Goal: Navigation & Orientation: Find specific page/section

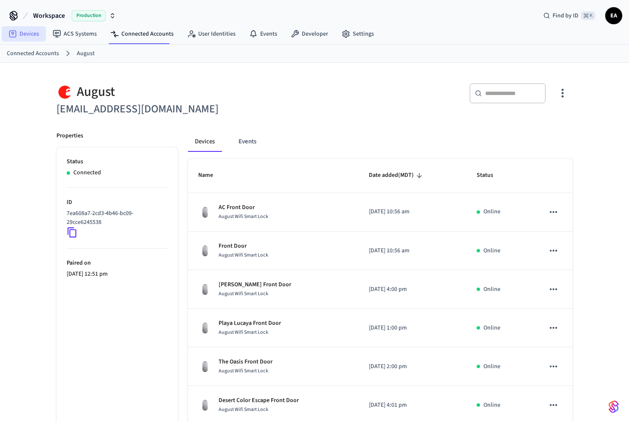
click at [28, 33] on link "Devices" at bounding box center [24, 33] width 44 height 15
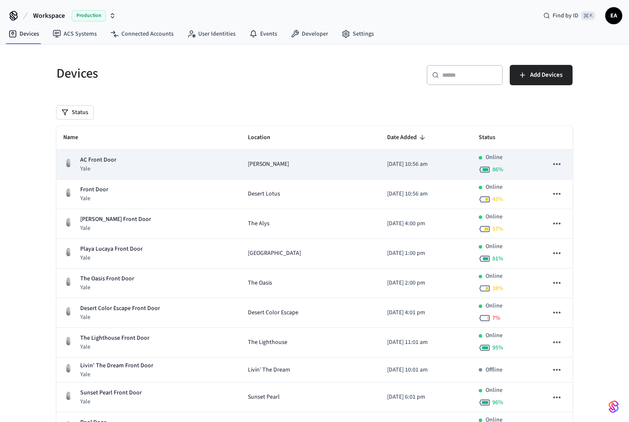
click at [557, 163] on icon "sticky table" at bounding box center [556, 164] width 7 height 2
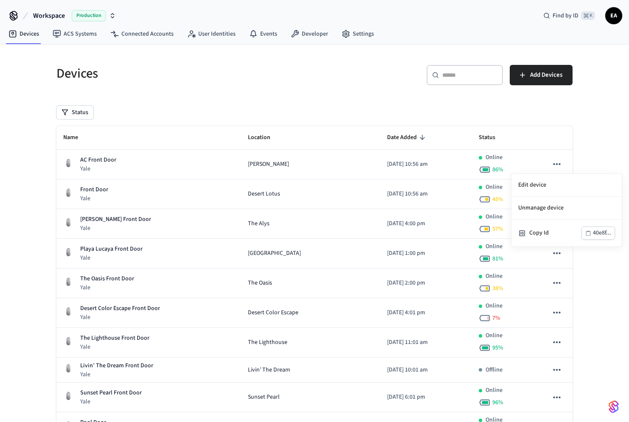
click at [421, 139] on div at bounding box center [314, 211] width 629 height 422
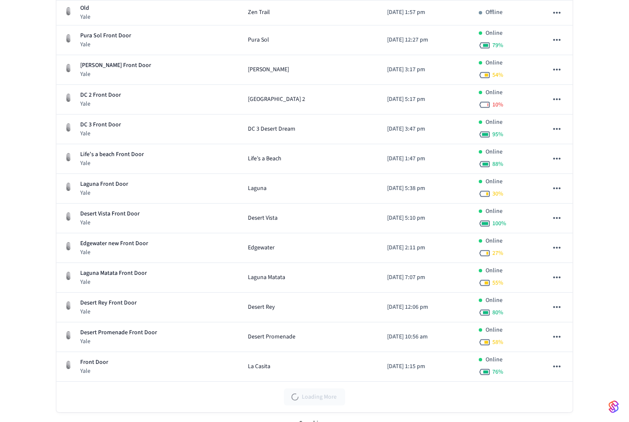
scroll to position [1169, 0]
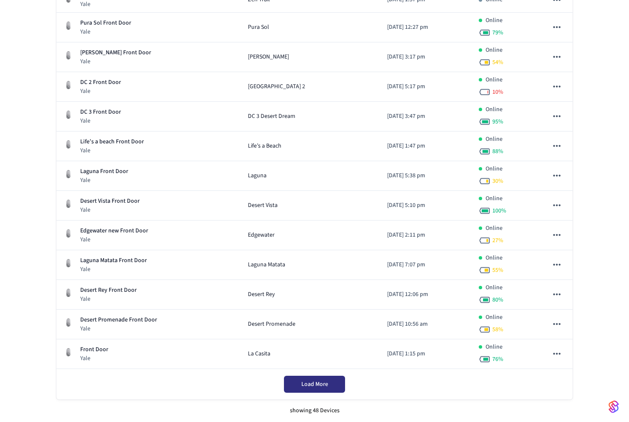
click at [318, 385] on span "Load More" at bounding box center [314, 384] width 27 height 8
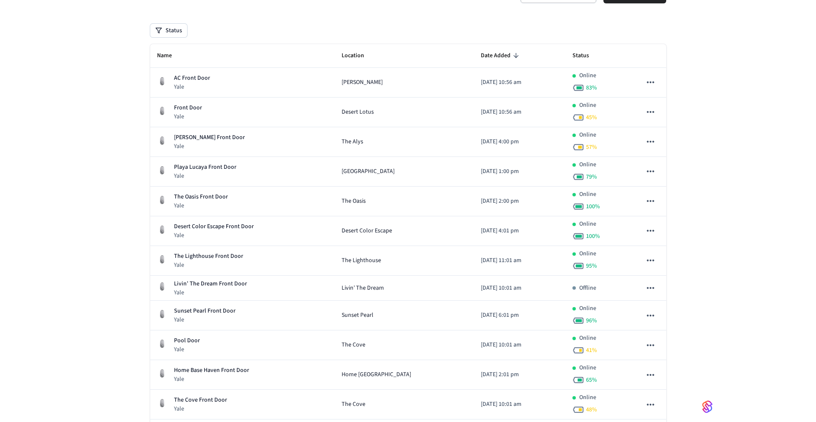
scroll to position [0, 0]
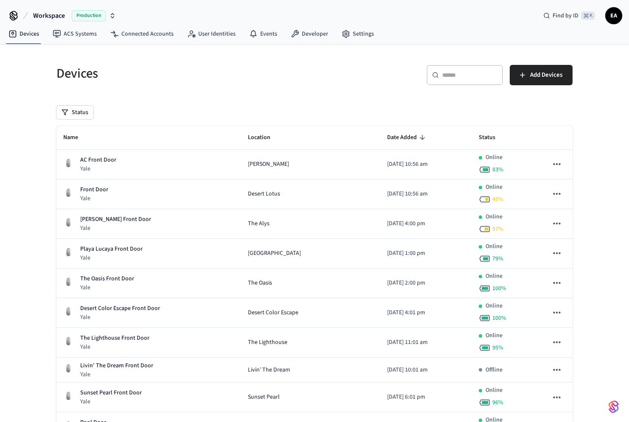
click at [76, 112] on button "Status" at bounding box center [74, 113] width 37 height 14
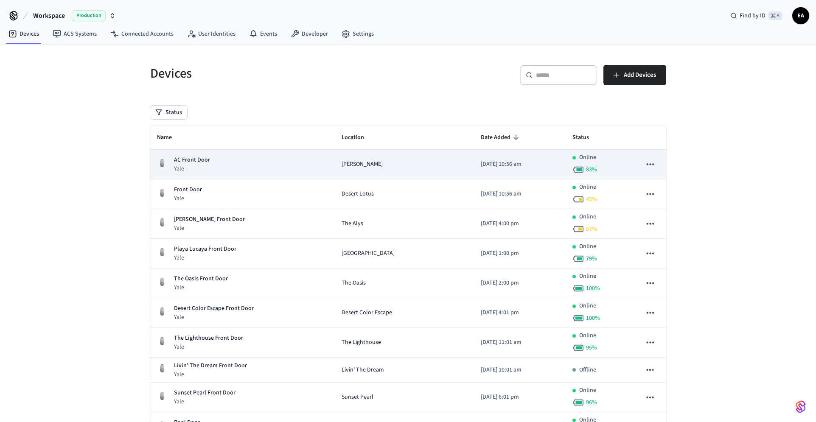
click at [438, 166] on td "[PERSON_NAME]" at bounding box center [404, 165] width 139 height 30
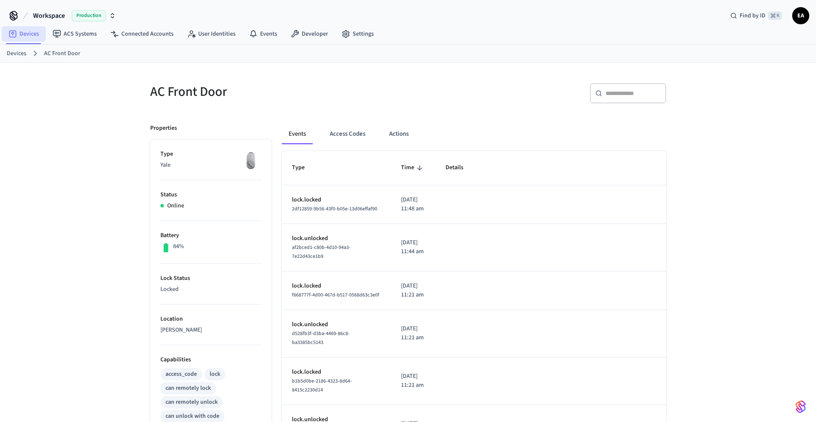
click at [24, 33] on link "Devices" at bounding box center [24, 33] width 44 height 15
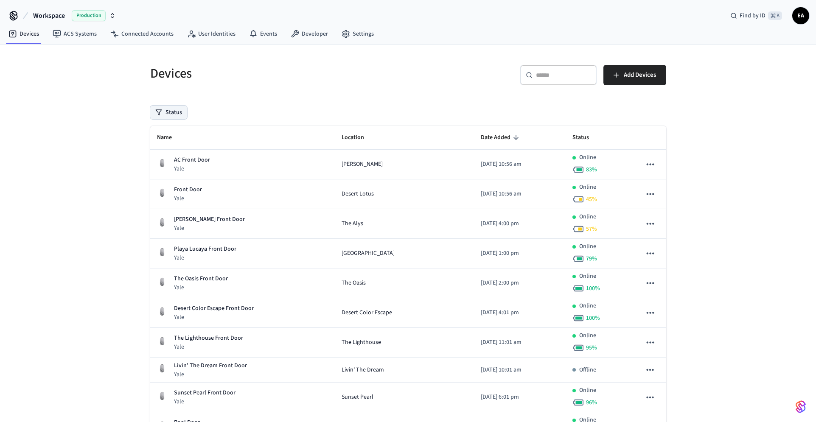
click at [165, 113] on button "Status" at bounding box center [168, 113] width 37 height 14
click at [286, 107] on div "Status" at bounding box center [408, 113] width 516 height 14
click at [75, 33] on link "ACS Systems" at bounding box center [75, 33] width 58 height 15
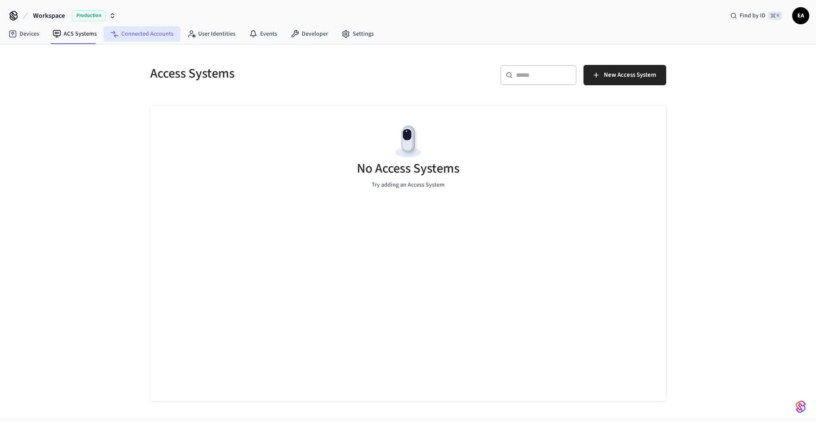
click at [144, 35] on link "Connected Accounts" at bounding box center [142, 33] width 77 height 15
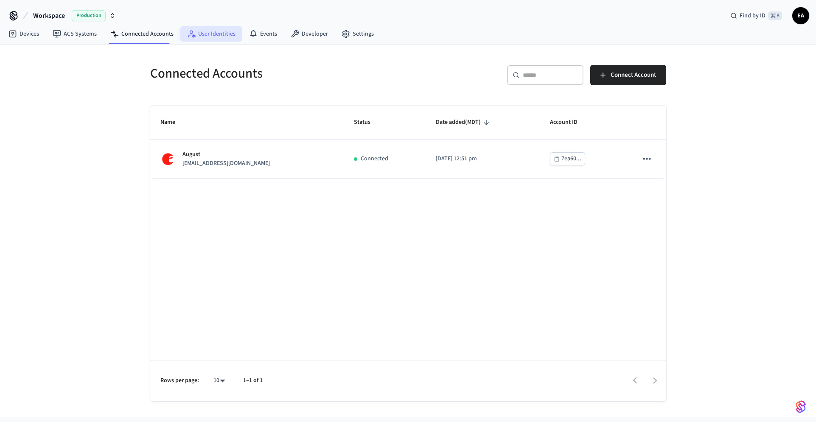
click at [213, 36] on link "User Identities" at bounding box center [211, 33] width 62 height 15
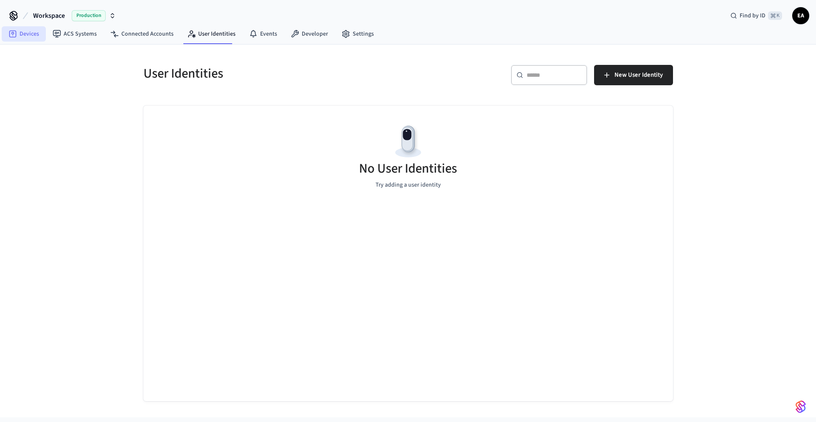
click at [19, 34] on link "Devices" at bounding box center [24, 33] width 44 height 15
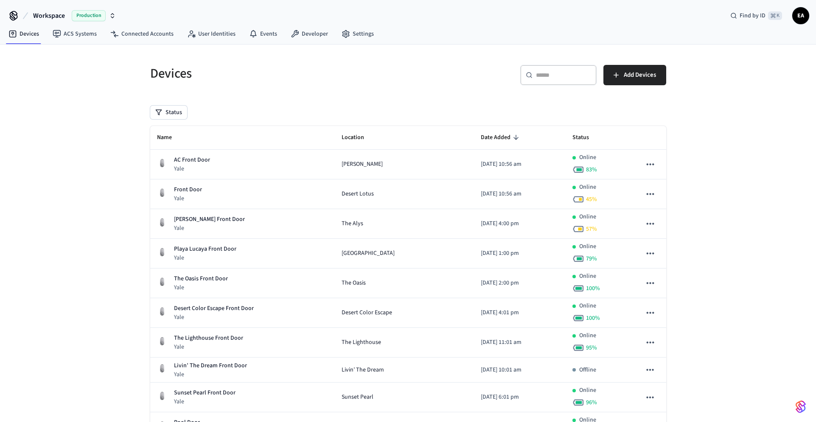
click at [113, 14] on icon "button" at bounding box center [112, 14] width 3 height 1
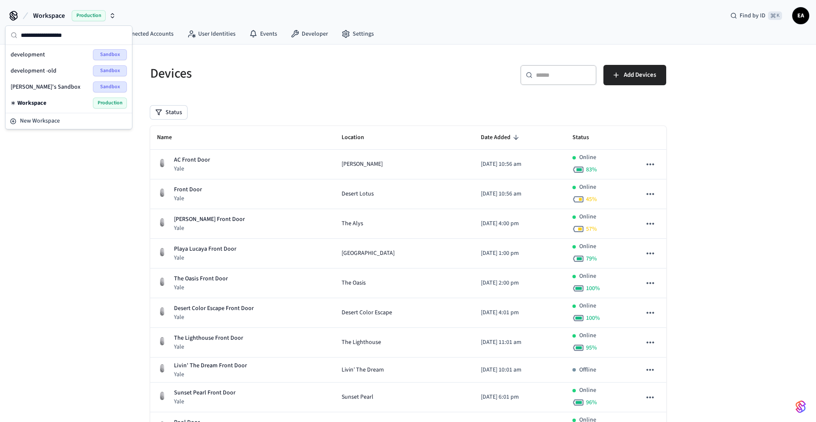
click at [113, 14] on icon "button" at bounding box center [112, 14] width 3 height 1
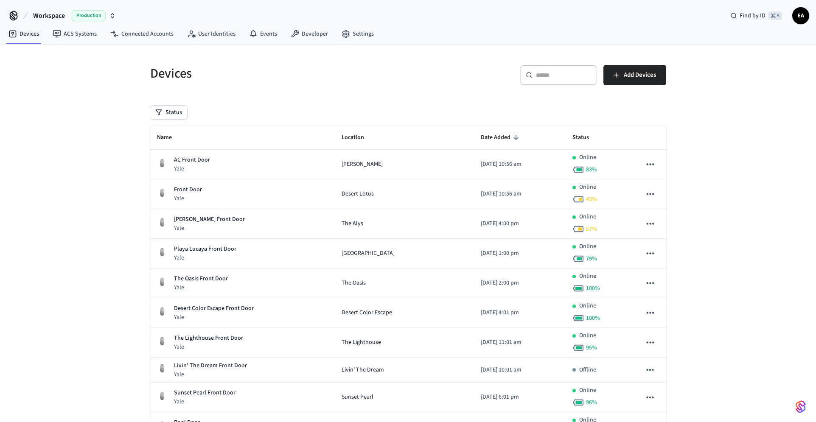
click at [49, 14] on span "Workspace" at bounding box center [49, 16] width 32 height 10
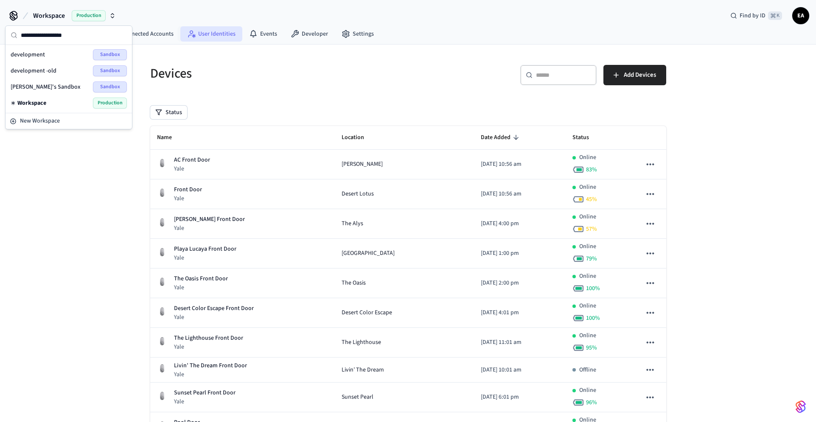
click at [229, 28] on link "User Identities" at bounding box center [211, 33] width 62 height 15
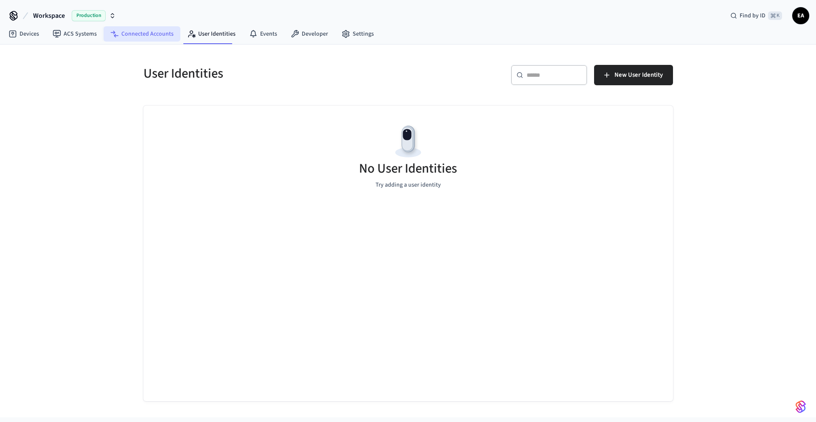
click at [143, 33] on link "Connected Accounts" at bounding box center [142, 33] width 77 height 15
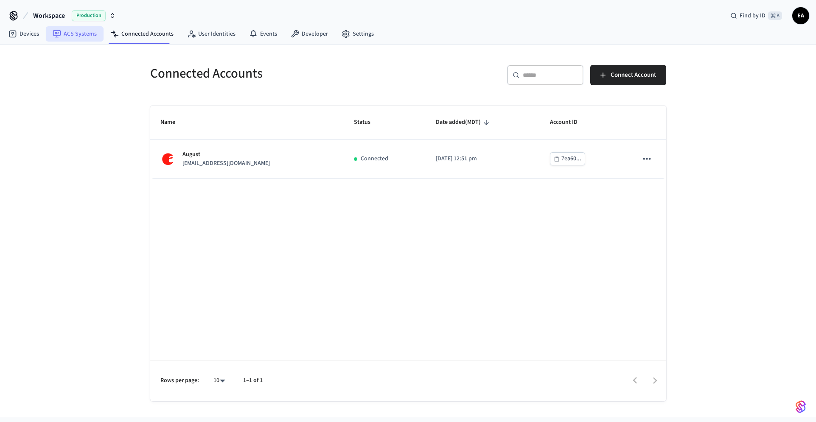
click at [79, 34] on link "ACS Systems" at bounding box center [75, 33] width 58 height 15
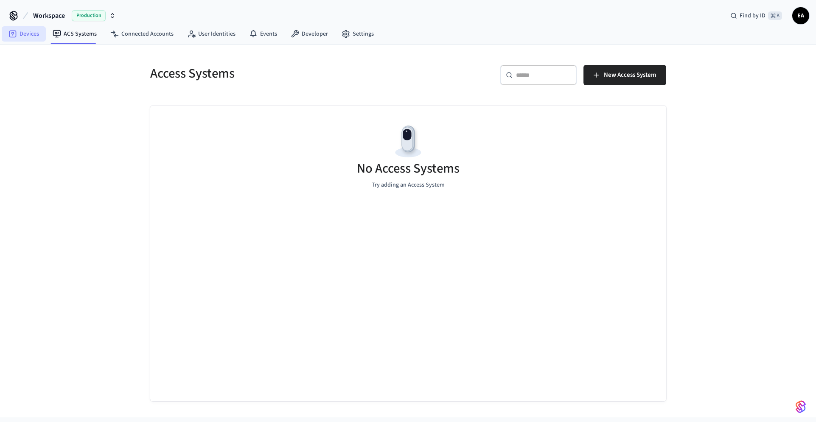
click at [29, 36] on link "Devices" at bounding box center [24, 33] width 44 height 15
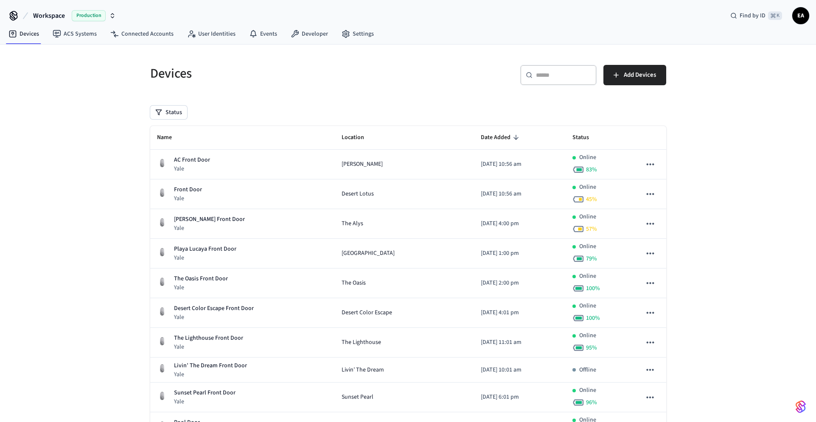
click at [194, 115] on div "Status" at bounding box center [408, 113] width 516 height 14
click at [169, 113] on button "Status" at bounding box center [168, 113] width 37 height 14
click at [182, 145] on label "Online" at bounding box center [204, 144] width 72 height 10
click at [163, 145] on button "Online" at bounding box center [159, 144] width 7 height 7
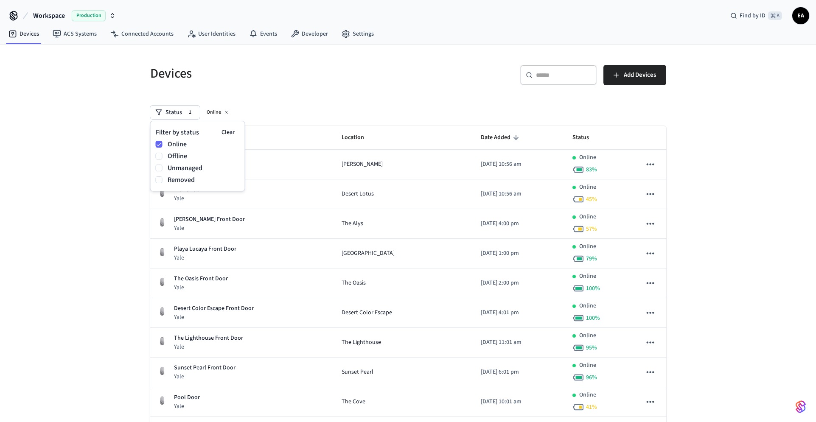
click at [182, 145] on label "Online" at bounding box center [204, 144] width 72 height 10
click at [163, 145] on button "Online" at bounding box center [159, 144] width 7 height 7
click at [173, 153] on label "Offline" at bounding box center [204, 156] width 72 height 10
click at [163, 153] on button "Offline" at bounding box center [159, 156] width 7 height 7
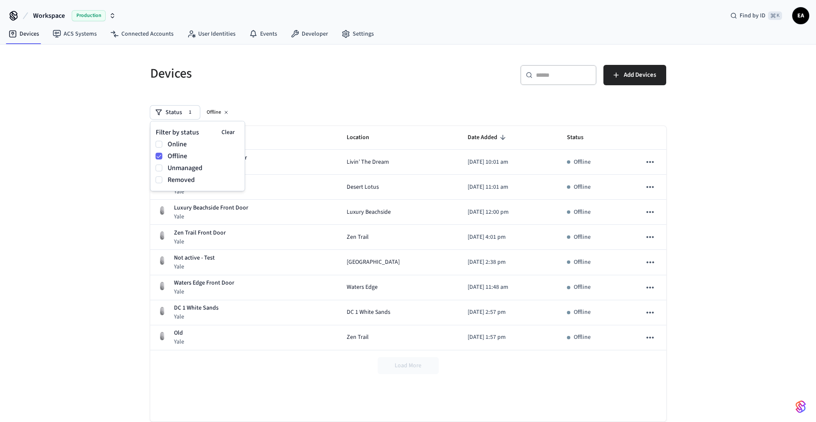
click at [173, 153] on label "Offline" at bounding box center [204, 156] width 72 height 10
click at [163, 153] on button "Offline" at bounding box center [159, 156] width 7 height 7
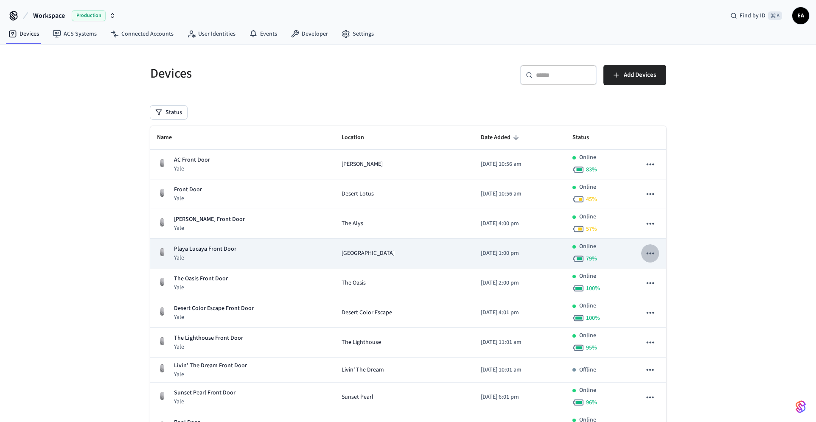
click at [588, 255] on icon "sticky table" at bounding box center [650, 253] width 11 height 11
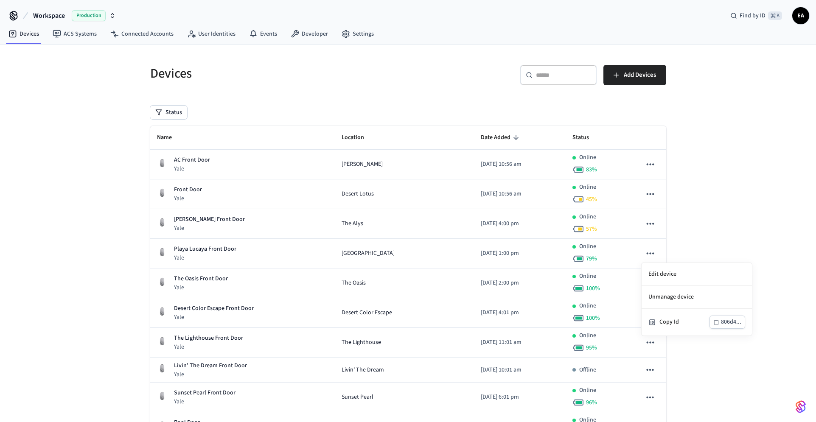
click at [588, 237] on div at bounding box center [408, 211] width 816 height 422
click at [561, 77] on input "text" at bounding box center [563, 75] width 55 height 8
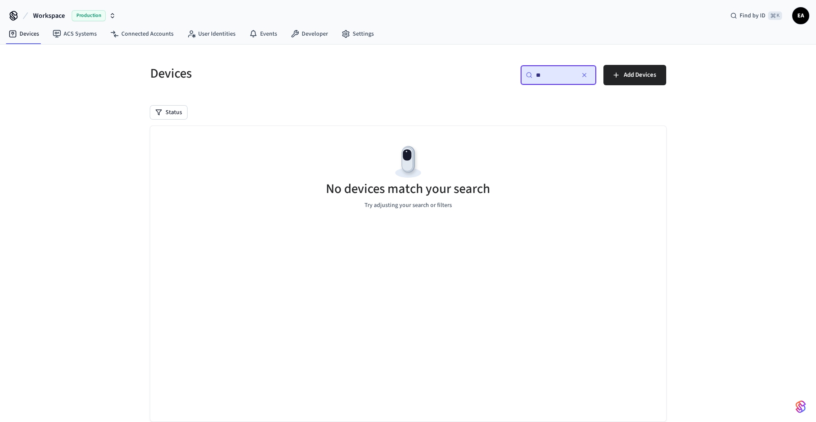
type input "*"
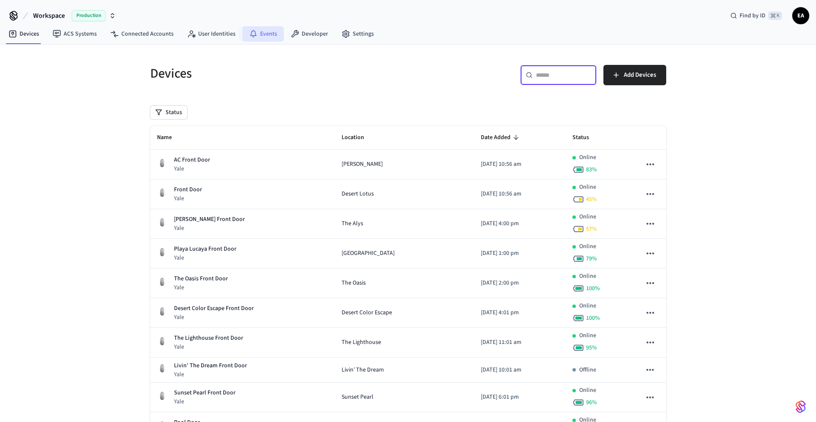
click at [253, 34] on icon at bounding box center [253, 34] width 8 height 8
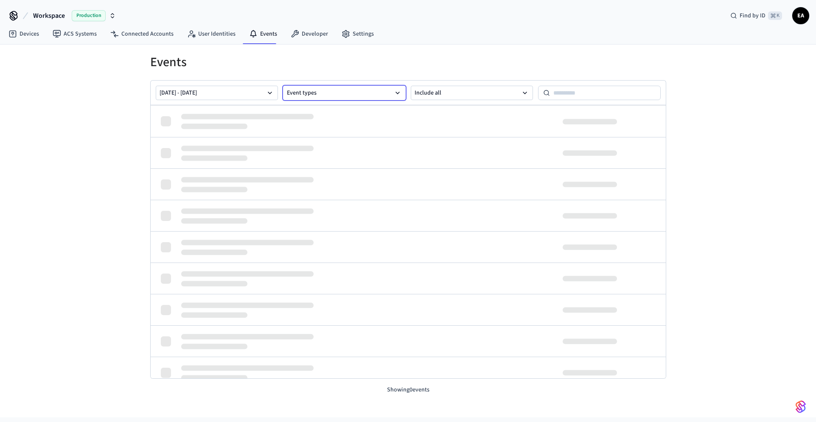
click at [396, 90] on icon "button" at bounding box center [397, 93] width 8 height 8
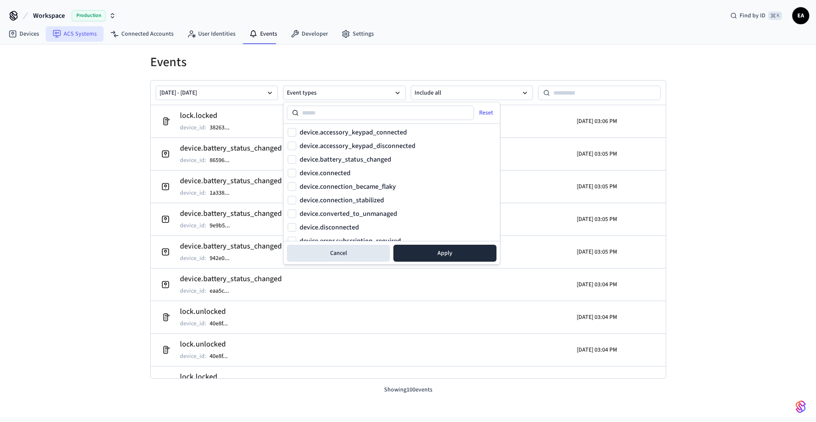
click at [82, 37] on link "ACS Systems" at bounding box center [75, 33] width 58 height 15
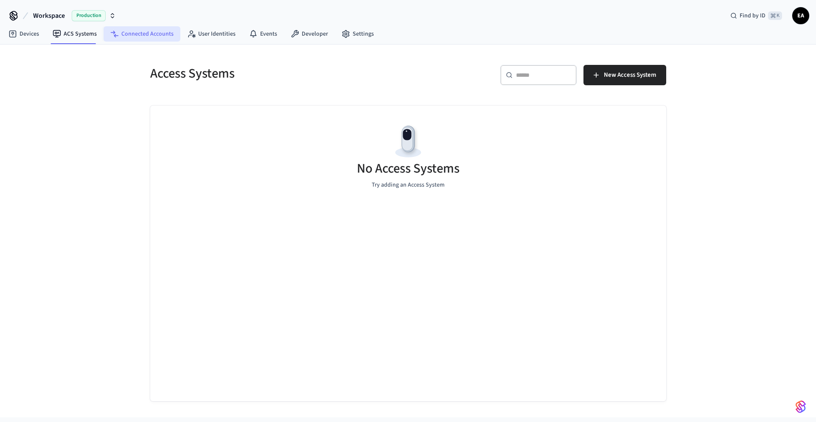
click at [126, 38] on link "Connected Accounts" at bounding box center [142, 33] width 77 height 15
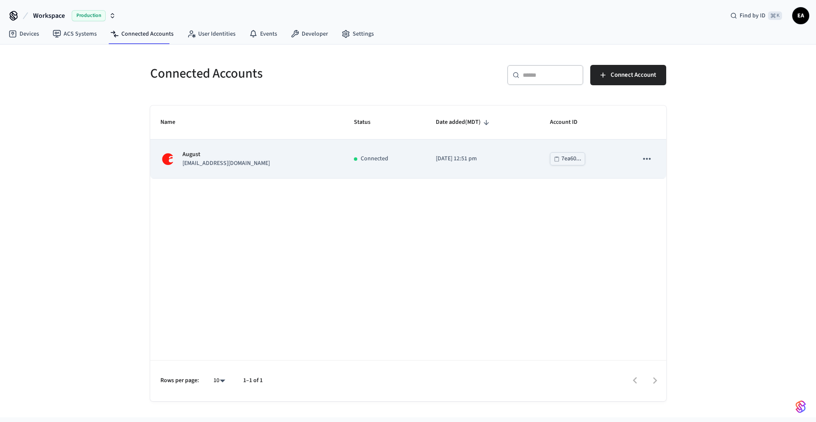
click at [225, 160] on p "[EMAIL_ADDRESS][DOMAIN_NAME]" at bounding box center [225, 163] width 87 height 9
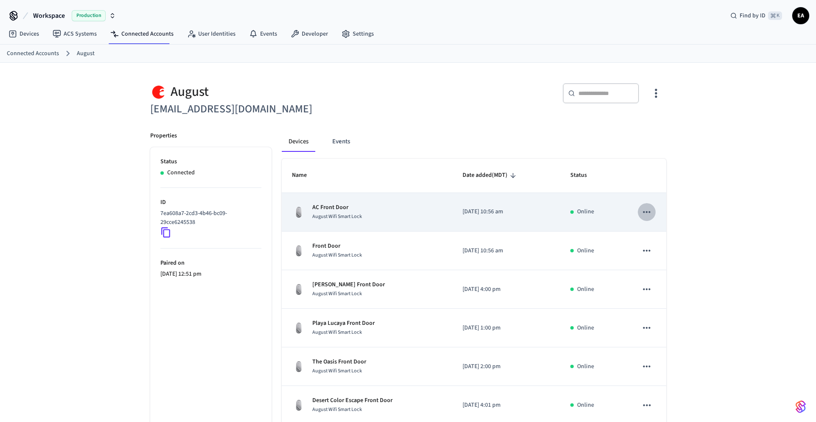
click at [588, 217] on icon "sticky table" at bounding box center [646, 212] width 11 height 11
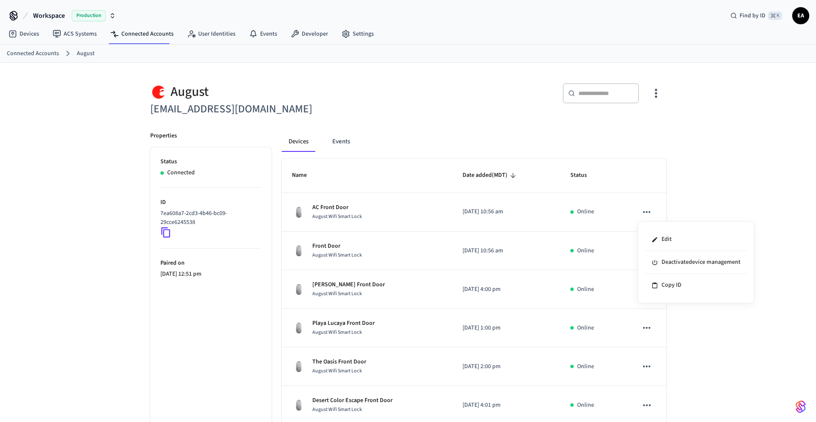
click at [374, 95] on div at bounding box center [408, 211] width 816 height 422
click at [214, 33] on link "User Identities" at bounding box center [211, 33] width 62 height 15
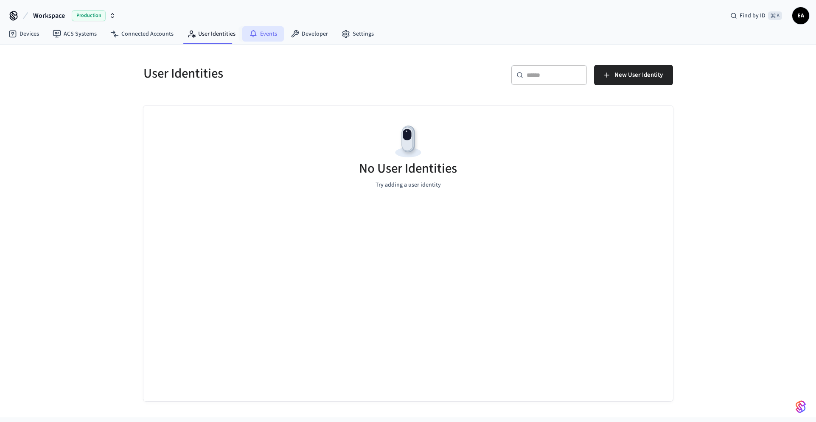
click at [258, 34] on link "Events" at bounding box center [263, 33] width 42 height 15
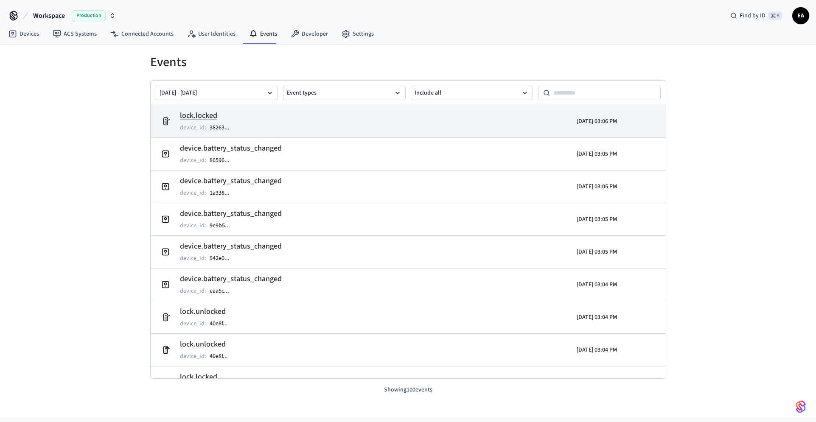
click at [207, 114] on h2 "lock.locked" at bounding box center [209, 116] width 58 height 12
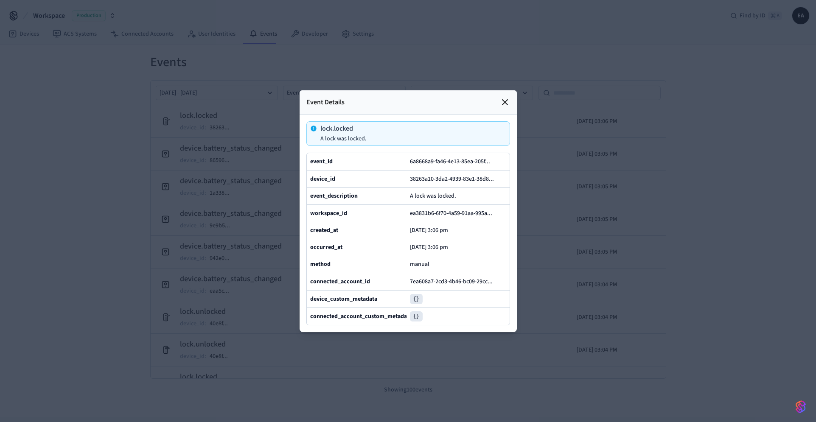
click at [505, 104] on icon at bounding box center [505, 102] width 10 height 10
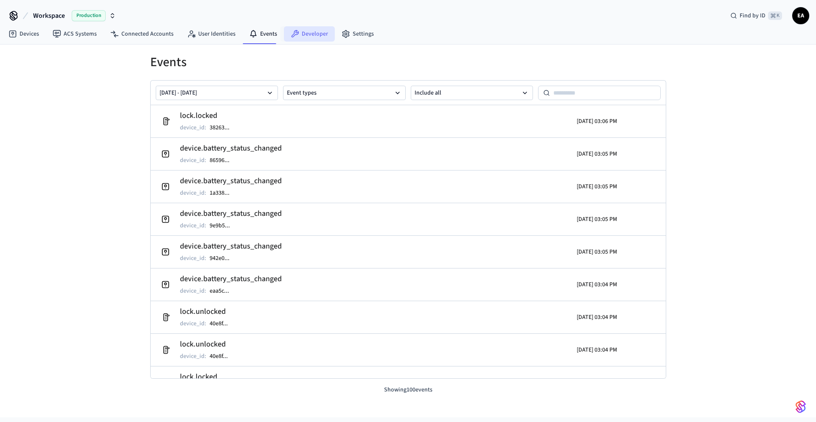
click at [310, 36] on link "Developer" at bounding box center [309, 33] width 51 height 15
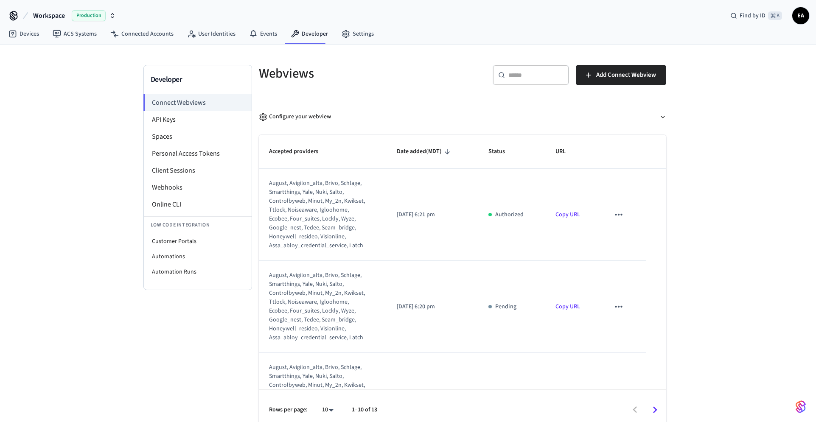
click at [418, 78] on h5 "Webviews" at bounding box center [358, 73] width 199 height 17
click at [19, 32] on link "Devices" at bounding box center [24, 33] width 44 height 15
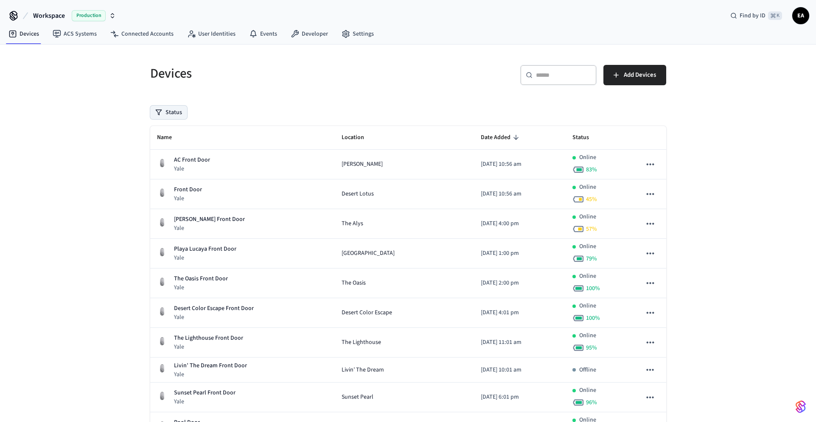
click at [171, 117] on button "Status" at bounding box center [168, 113] width 37 height 14
